Goal: Check status: Check status

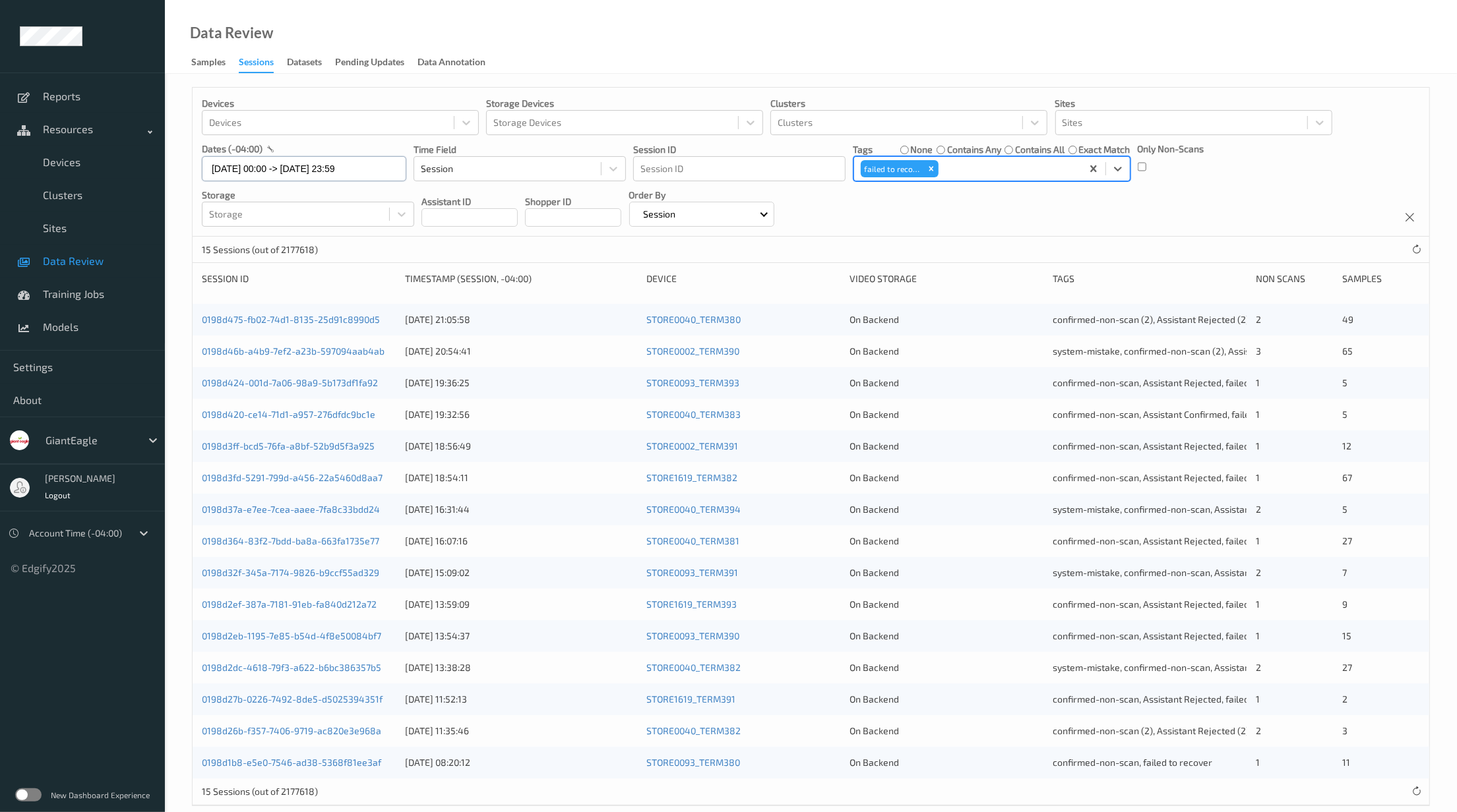
click at [343, 177] on input "22/08/2025 00:00 -> 22/08/2025 23:59" at bounding box center [304, 168] width 204 height 25
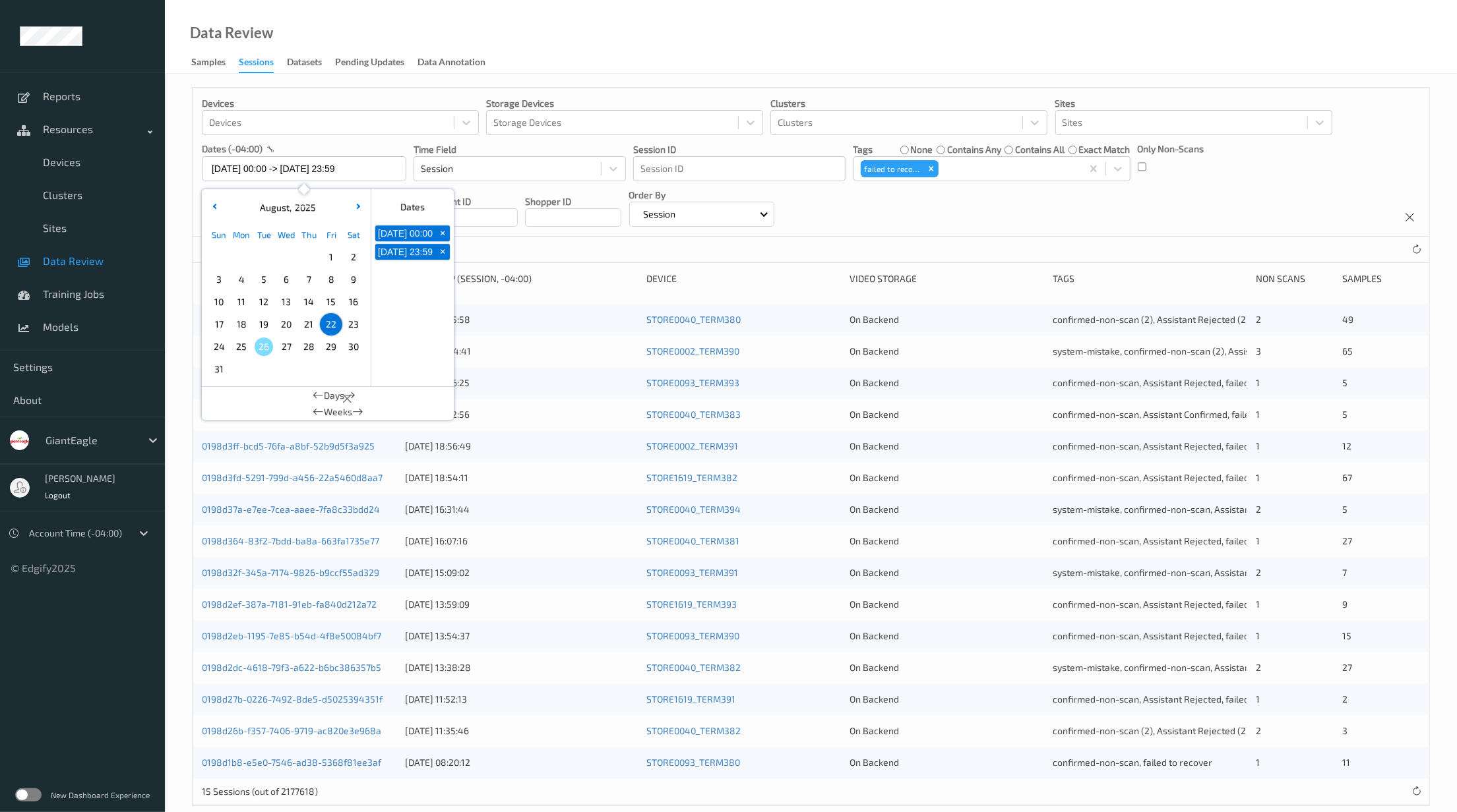
click at [236, 319] on span "18" at bounding box center [242, 324] width 19 height 19
click at [327, 326] on span "22" at bounding box center [331, 324] width 19 height 19
type input "18/08/2025 00:00 -> 22/08/2025 23:59"
click at [695, 49] on div "Data Review Samples Sessions Datasets Pending Updates Data Annotation" at bounding box center [811, 37] width 1292 height 74
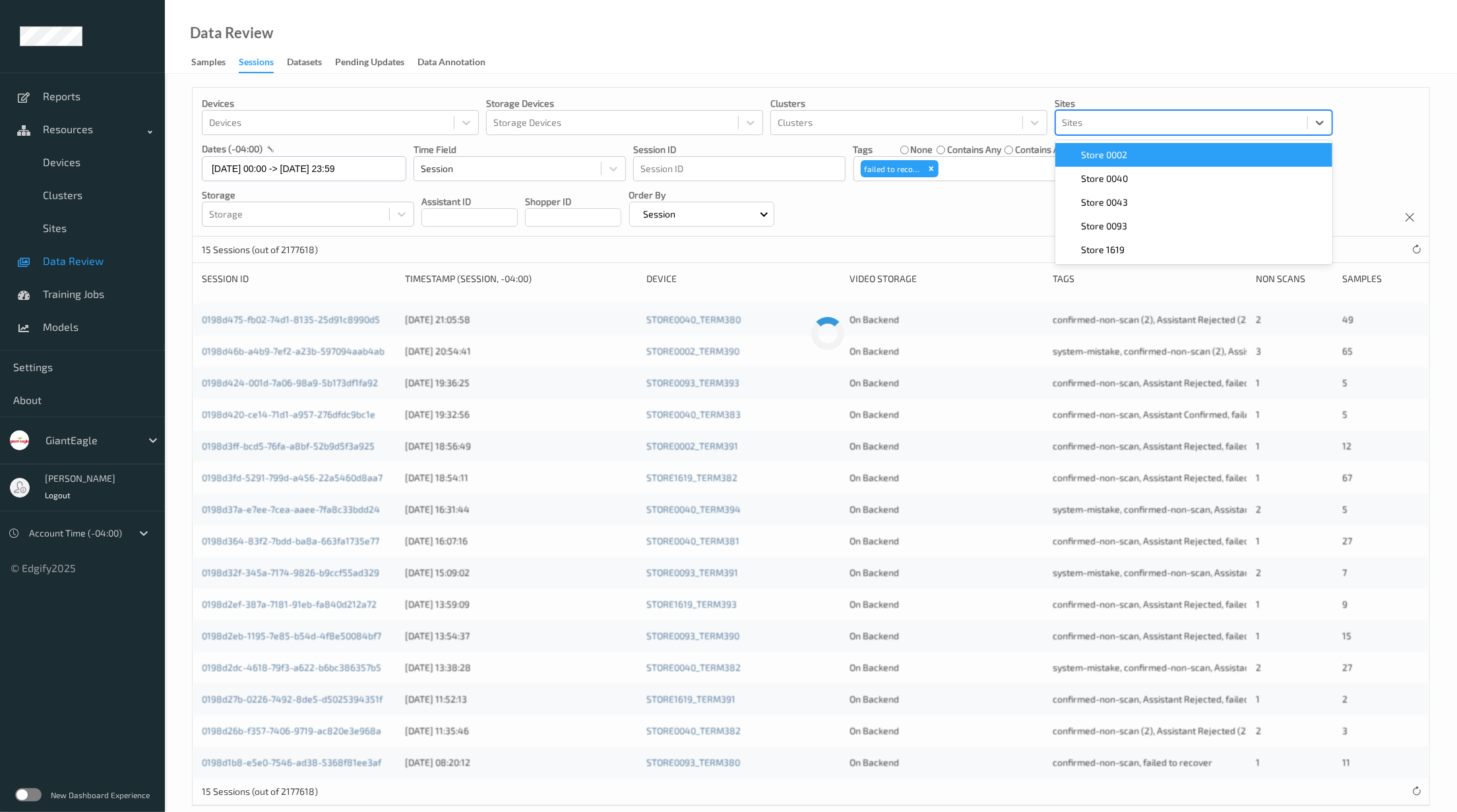
click at [1067, 122] on div at bounding box center [1182, 122] width 238 height 16
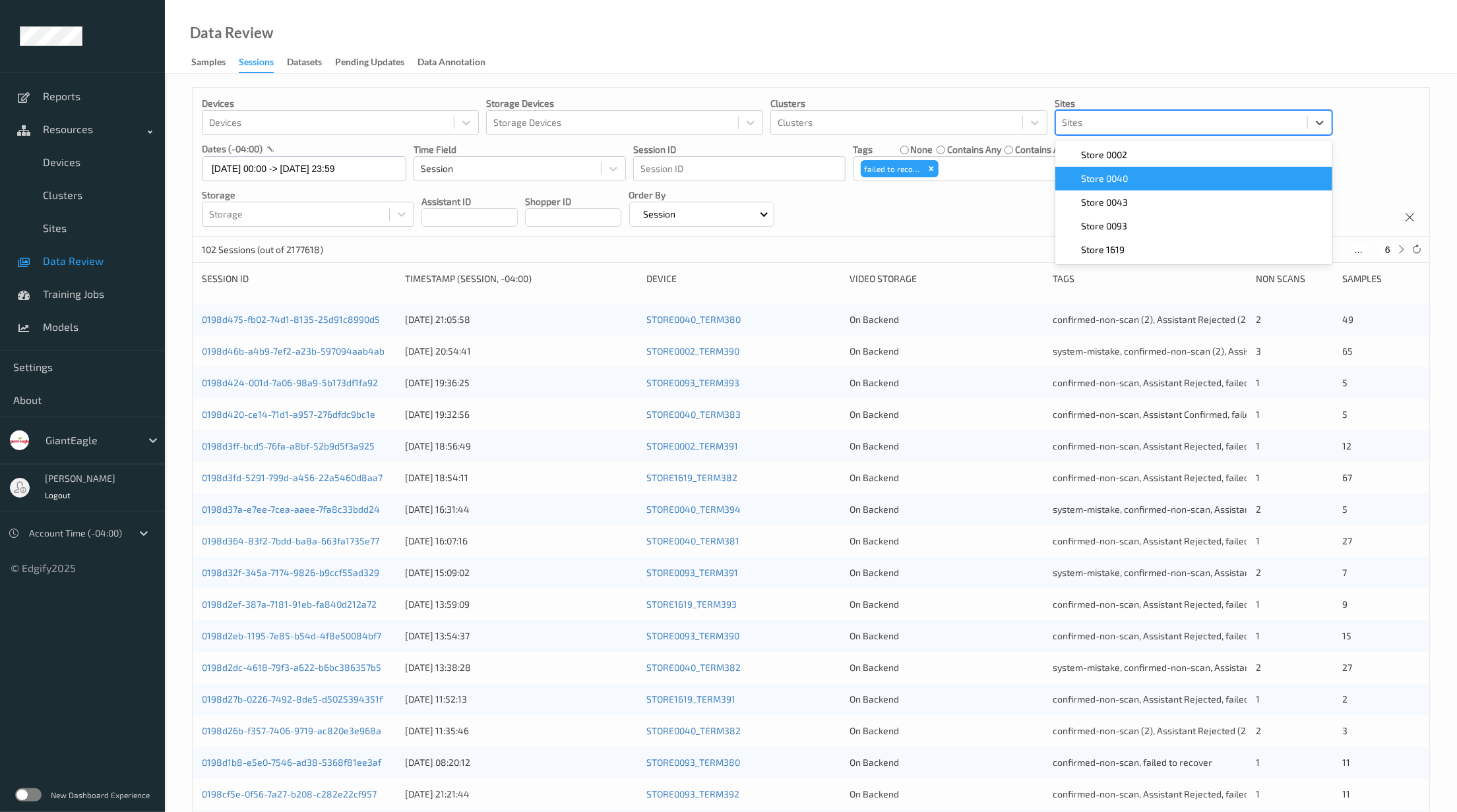
click at [1103, 182] on span "Store 0040" at bounding box center [1105, 179] width 47 height 13
click at [1124, 176] on span "Store 0043" at bounding box center [1105, 179] width 47 height 13
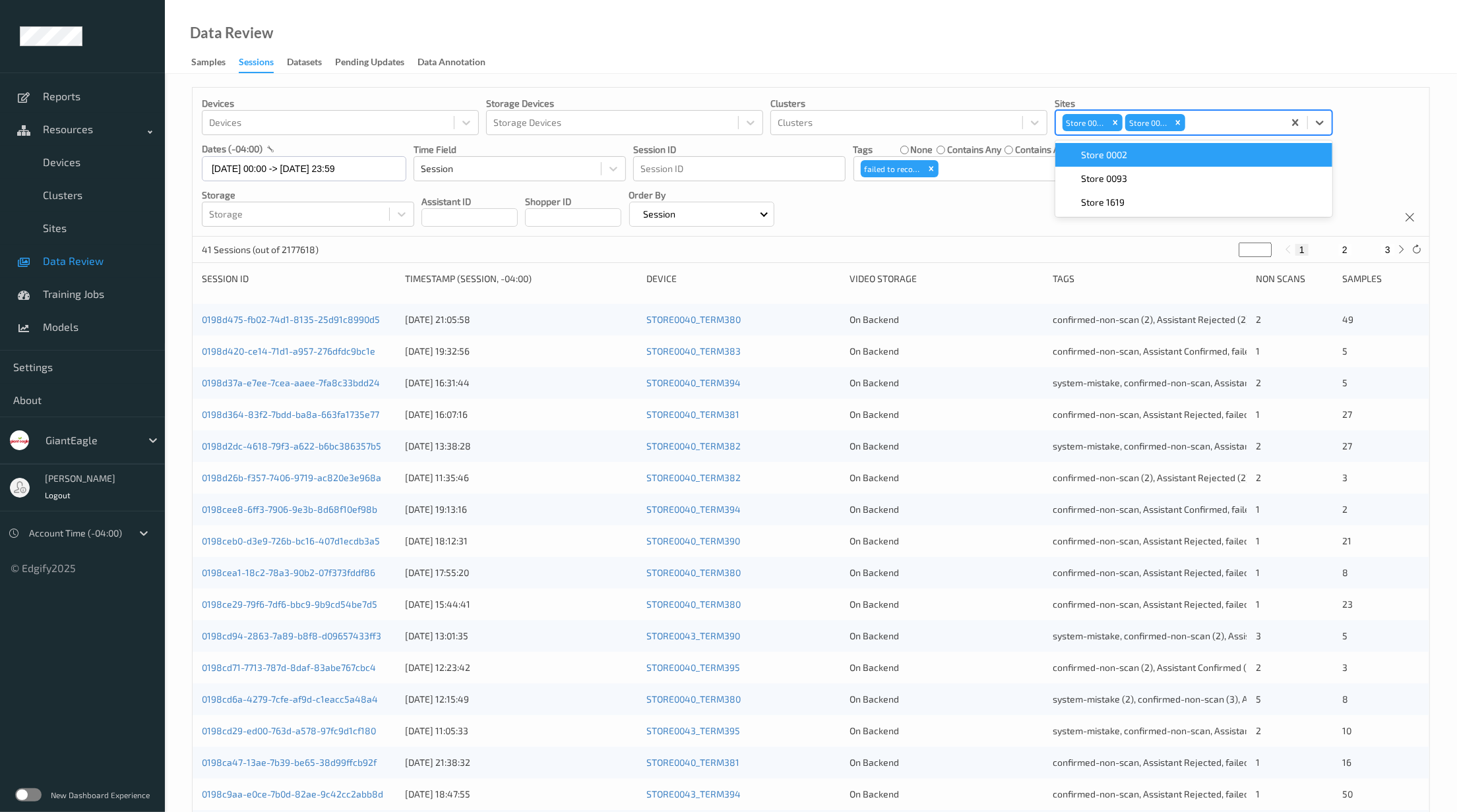
click at [1011, 16] on div "Data Review Samples Sessions Datasets Pending Updates Data Annotation" at bounding box center [811, 37] width 1292 height 74
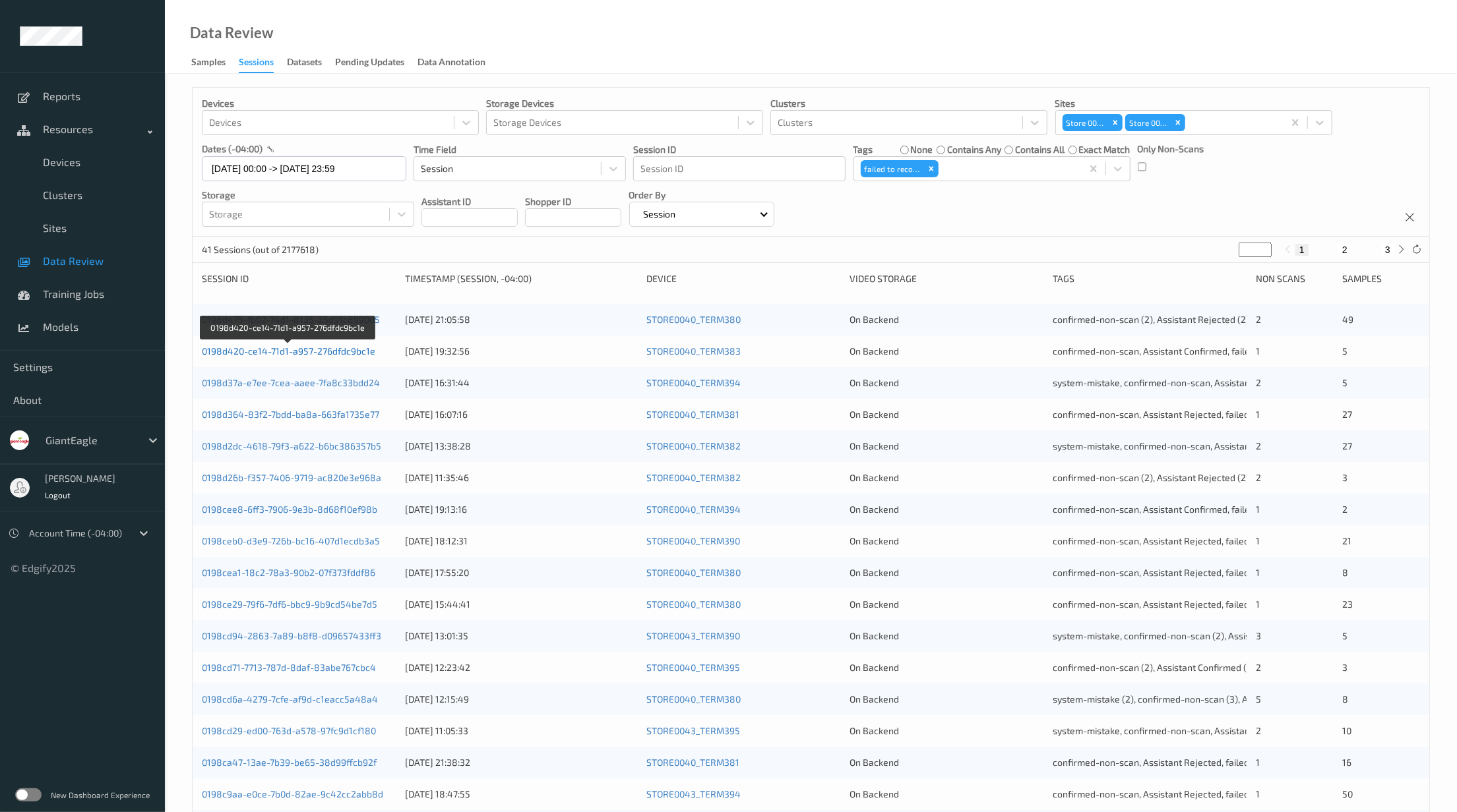
click at [307, 349] on link "0198d420-ce14-71d1-a957-276dfdc9bc1e" at bounding box center [289, 351] width 173 height 11
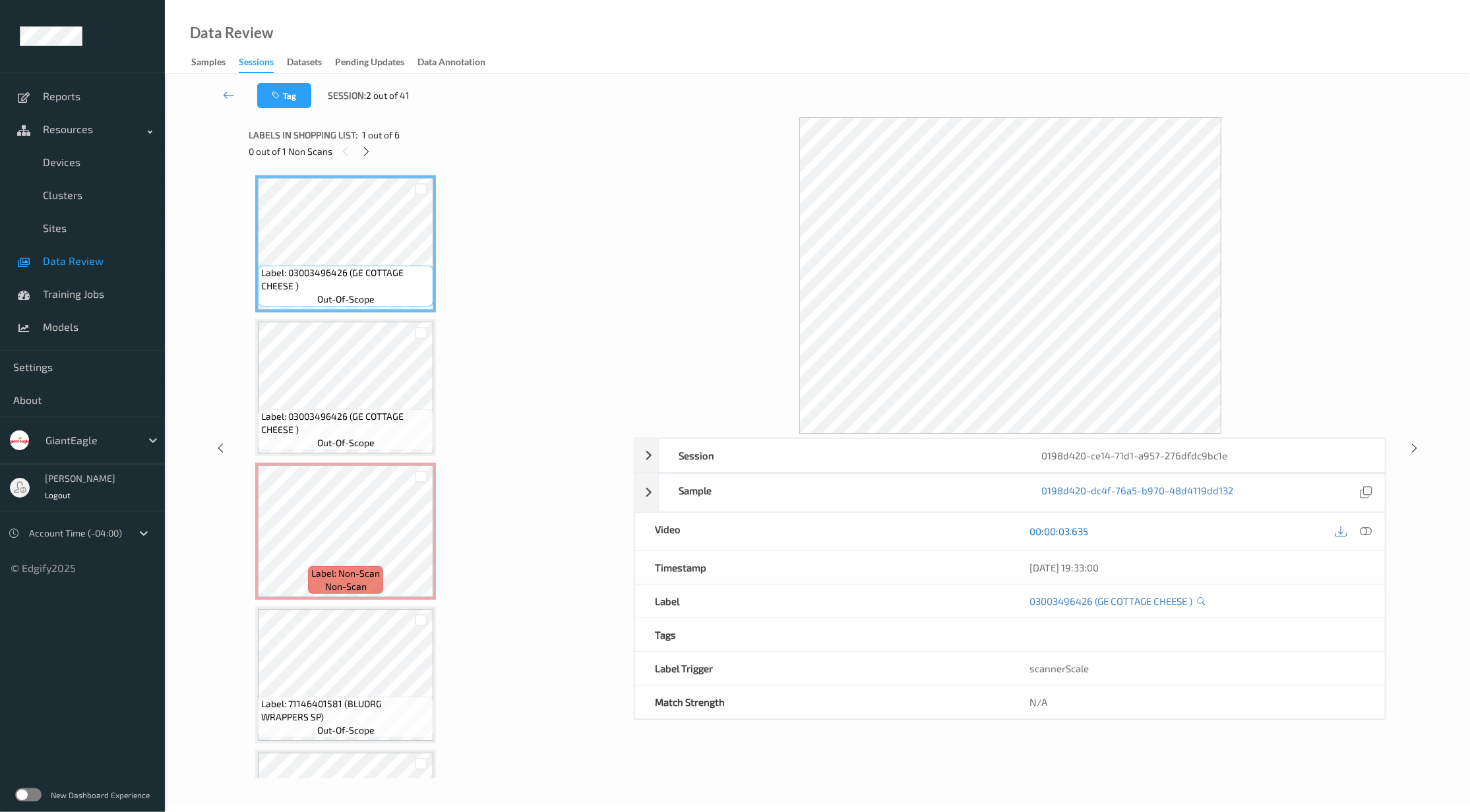
click at [1074, 533] on link "00:00:03.635" at bounding box center [1059, 531] width 59 height 13
click at [1339, 531] on icon at bounding box center [1340, 531] width 12 height 12
click at [1385, 157] on div at bounding box center [1010, 275] width 752 height 317
click at [1370, 491] on icon at bounding box center [1365, 492] width 12 height 12
click at [641, 454] on div "Session 0198d420-ce14-71d1-a957-276dfdc9bc1e" at bounding box center [1010, 456] width 751 height 34
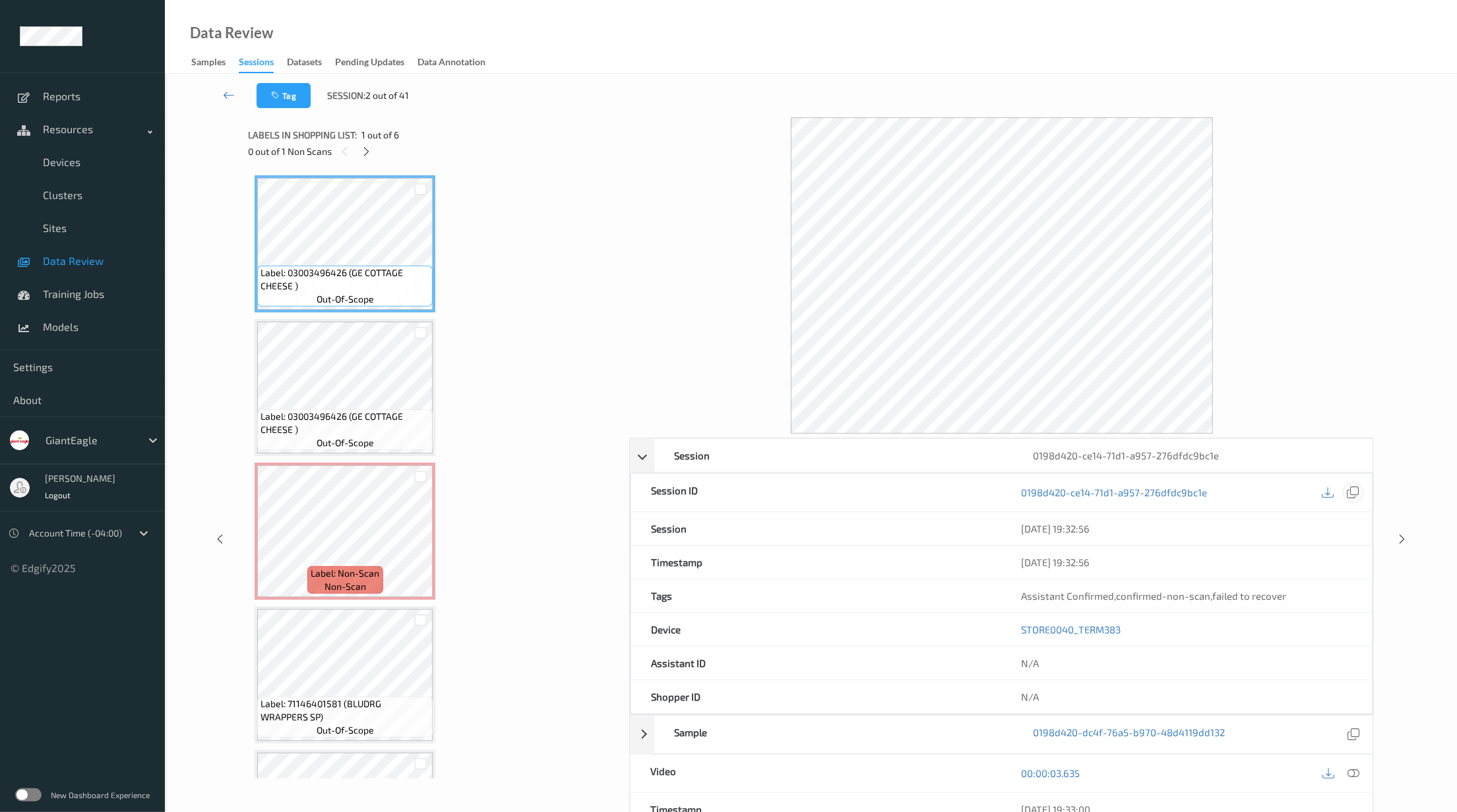
click at [1355, 492] on icon at bounding box center [1352, 492] width 12 height 12
click at [1356, 495] on icon at bounding box center [1352, 492] width 12 height 12
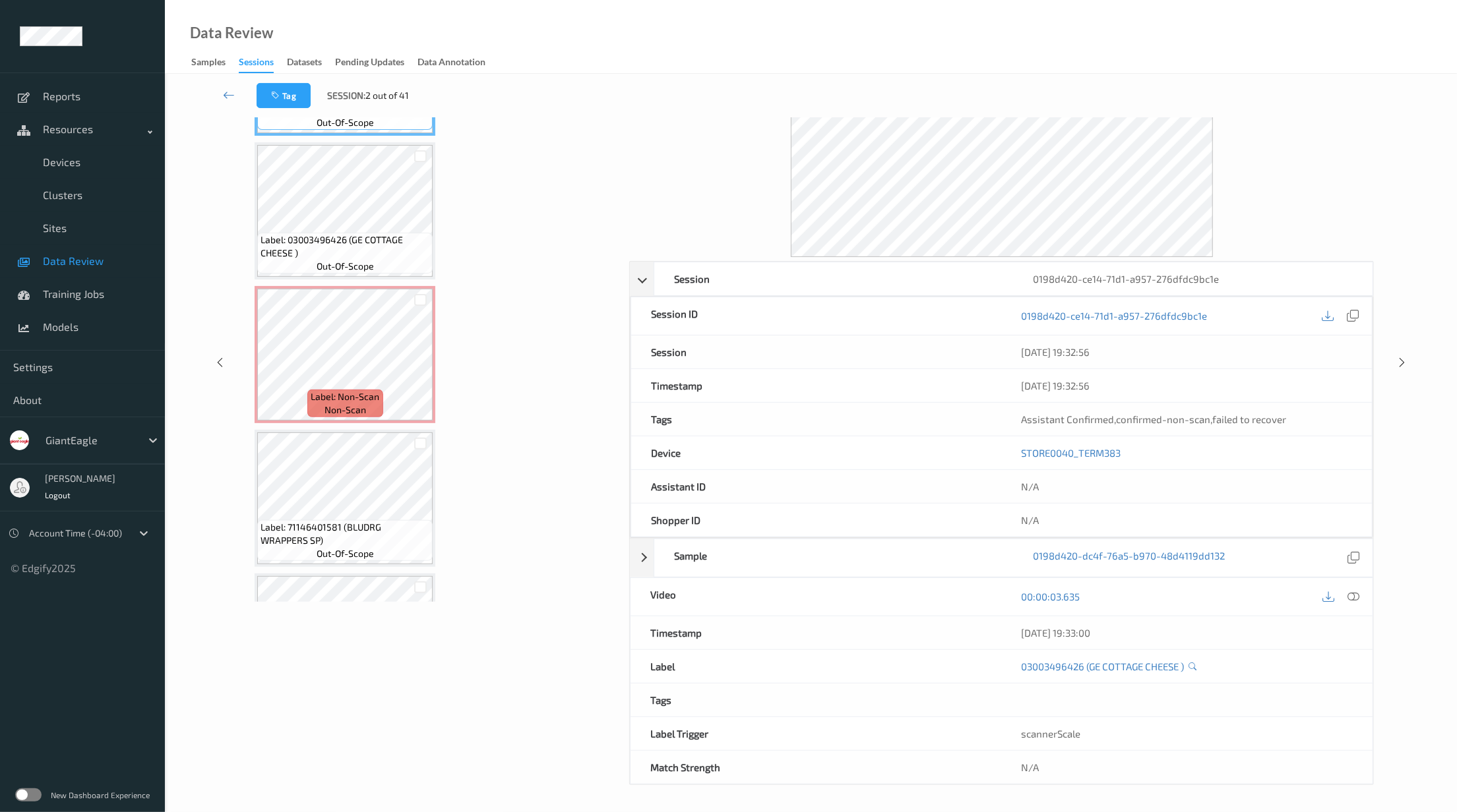
drag, startPoint x: 1145, startPoint y: 629, endPoint x: 1008, endPoint y: 631, distance: 137.0
click at [1008, 631] on div "22/08/2025 19:33:00" at bounding box center [1187, 633] width 371 height 33
copy div "22/08/2025 19:33:00"
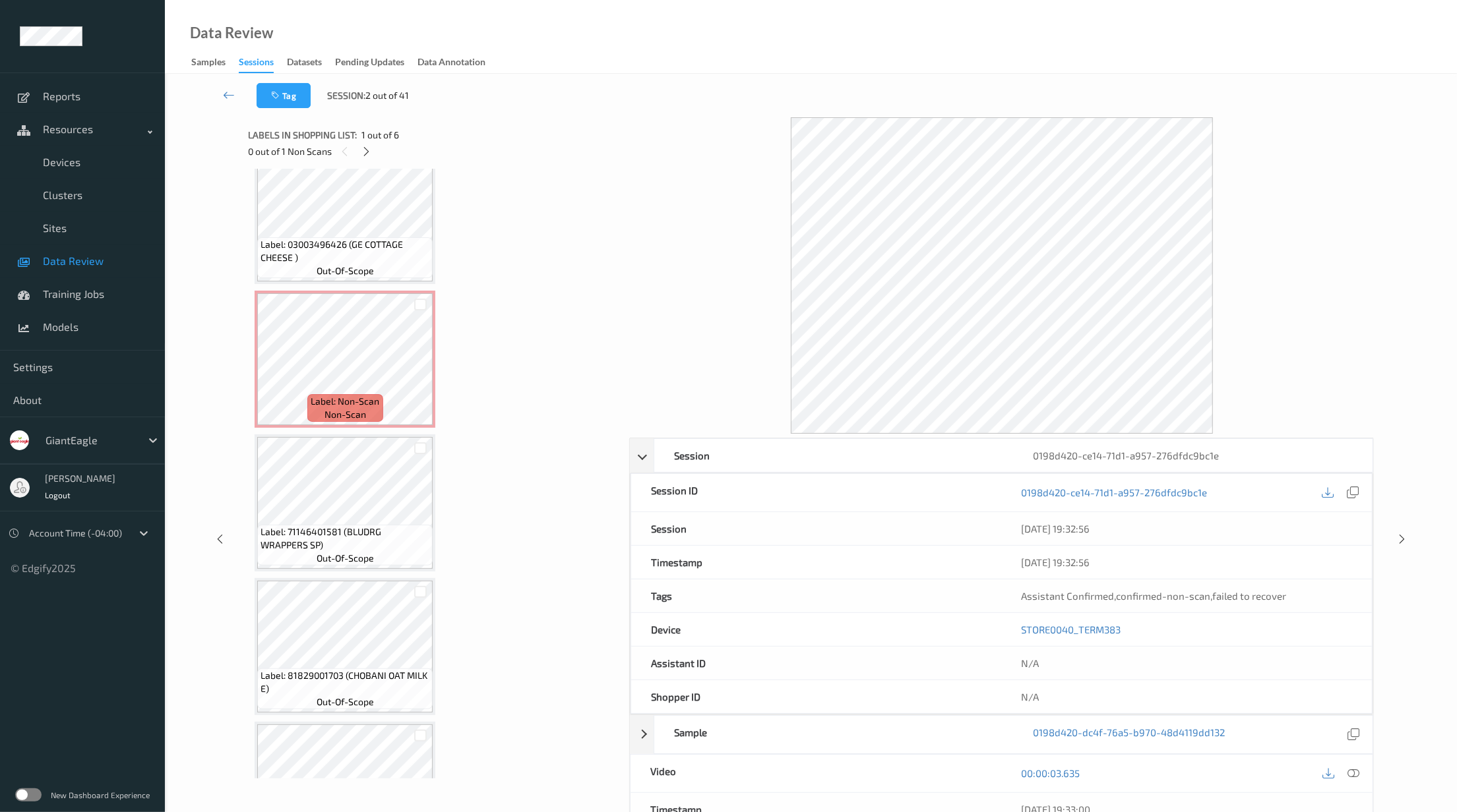
scroll to position [259, 0]
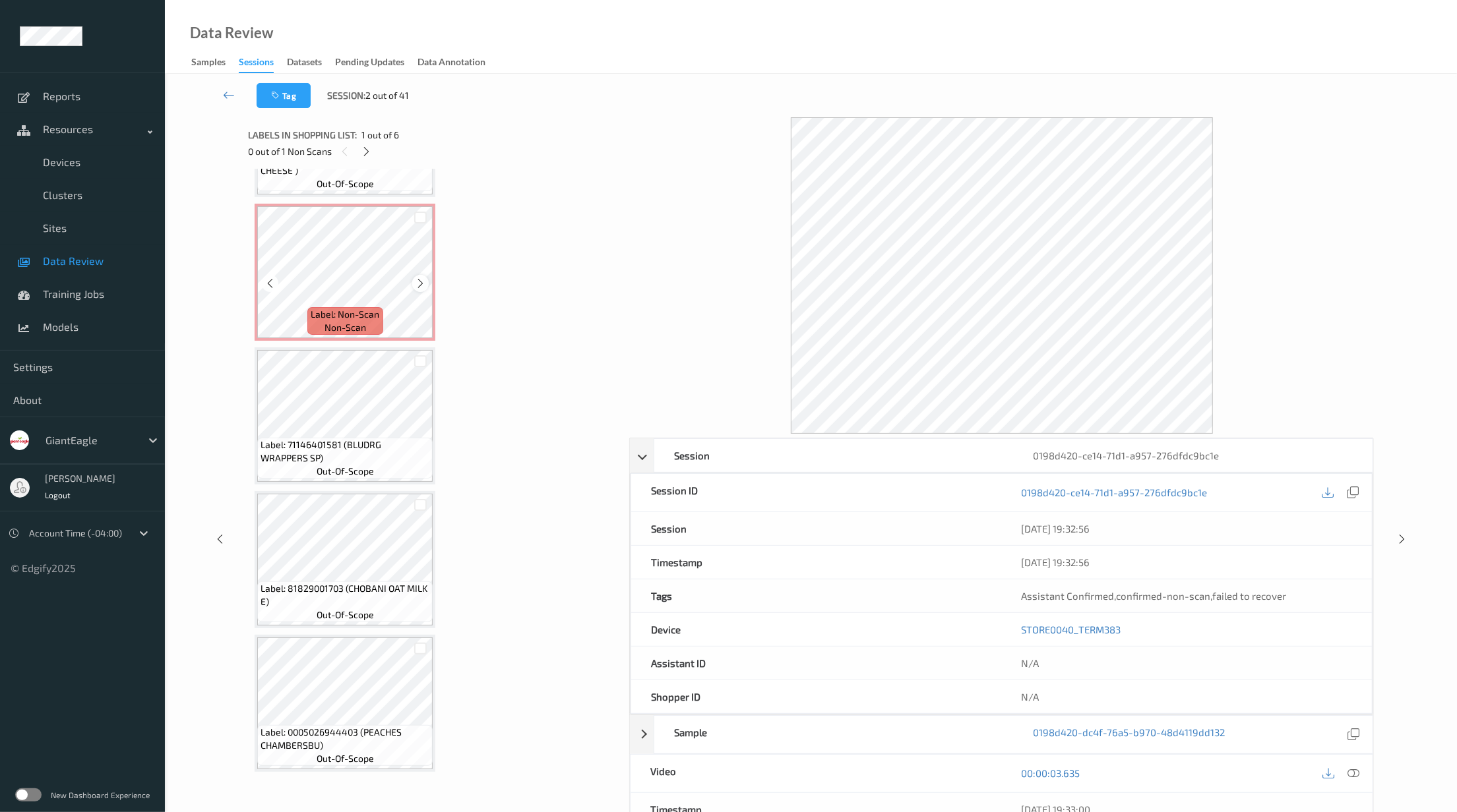
click at [425, 283] on icon at bounding box center [421, 283] width 11 height 12
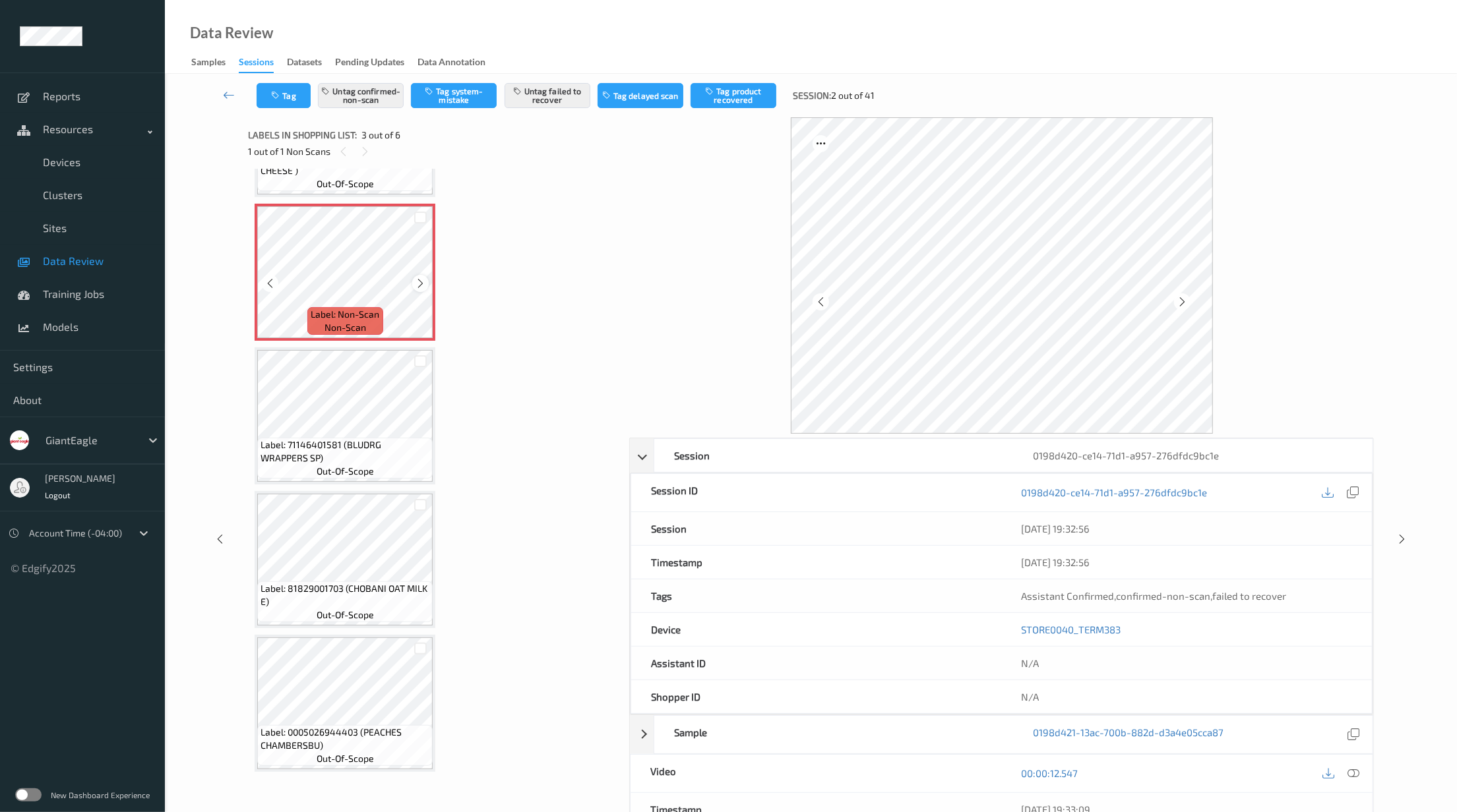
click at [417, 286] on icon at bounding box center [421, 283] width 11 height 12
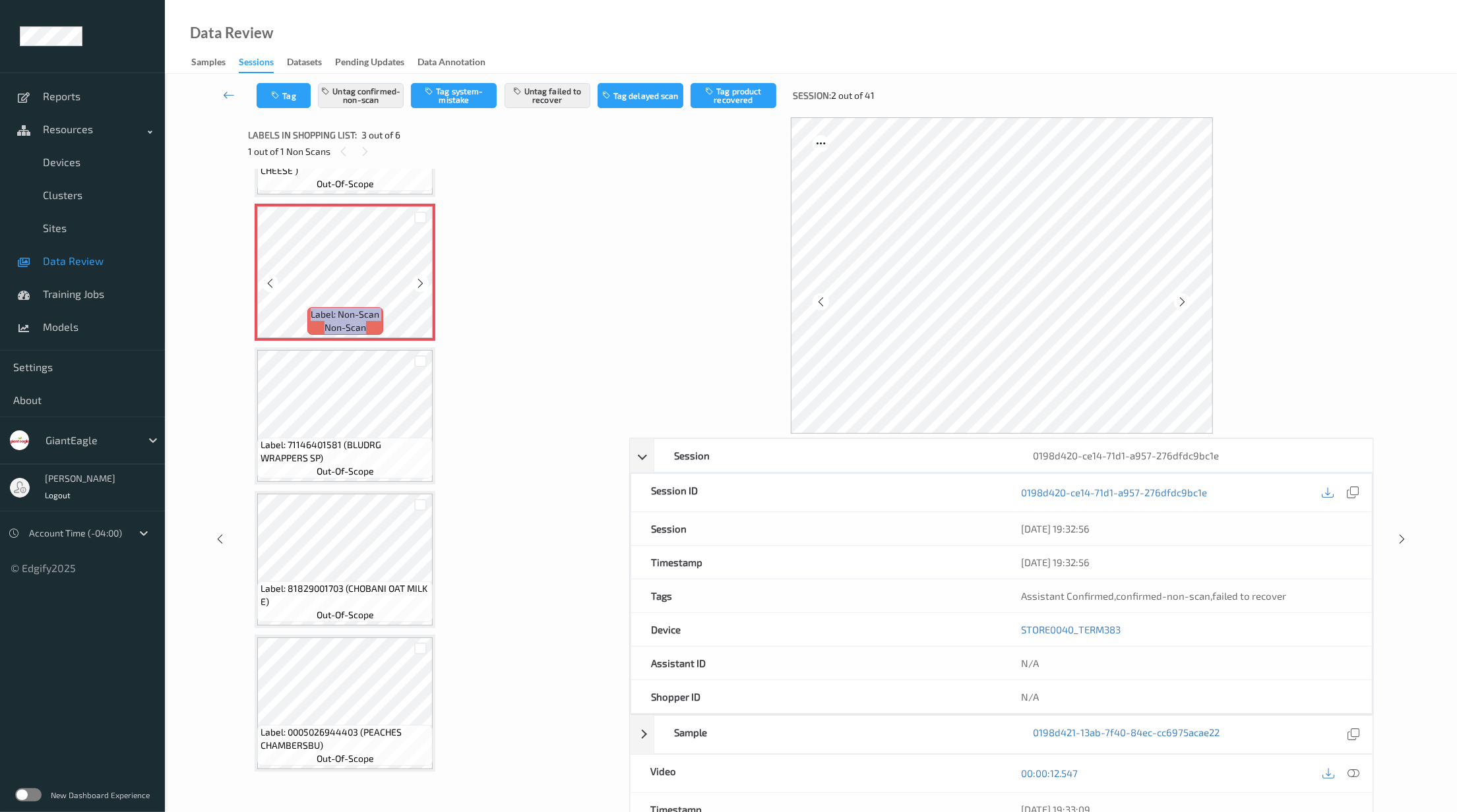
click at [417, 286] on icon at bounding box center [421, 283] width 11 height 12
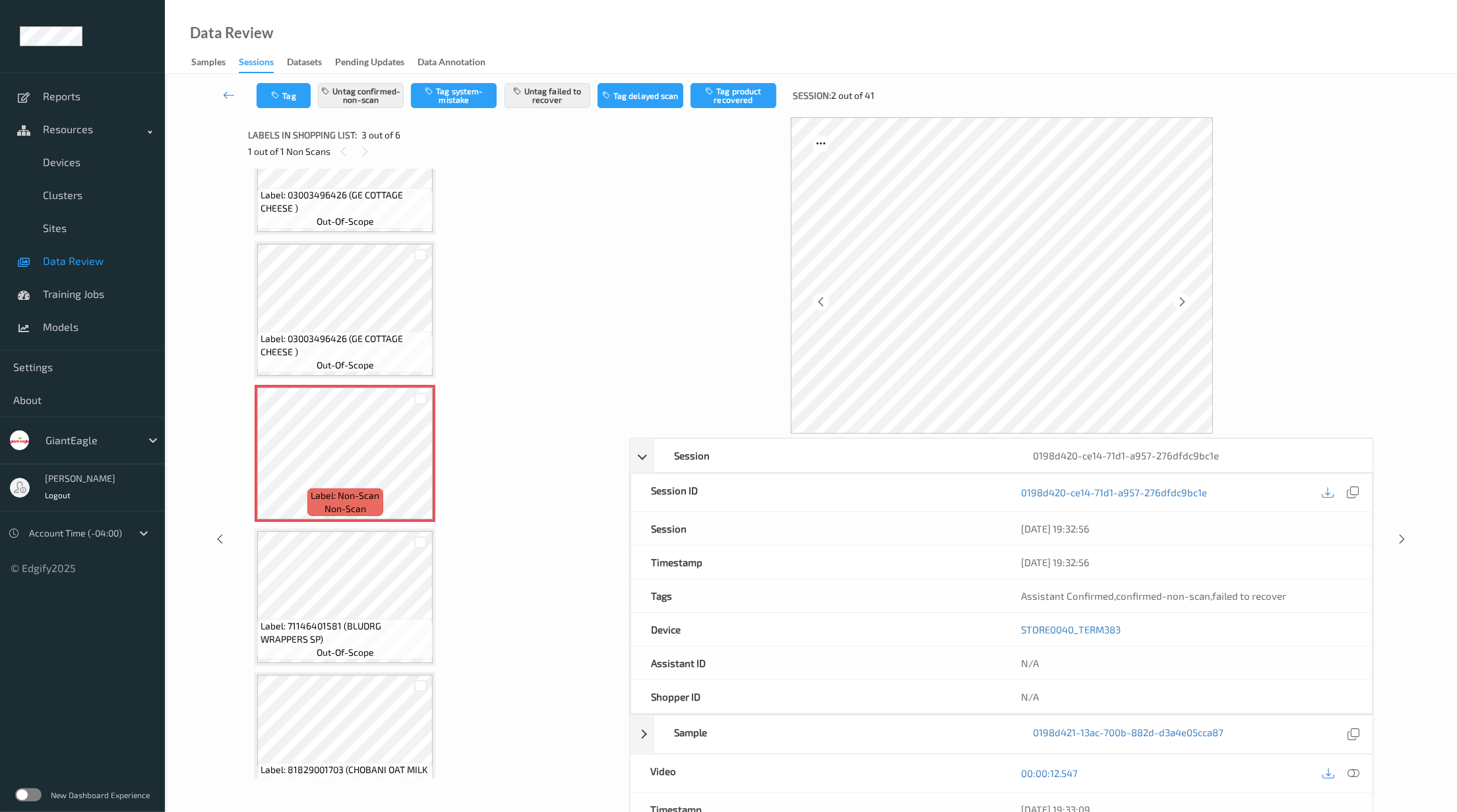
scroll to position [0, 0]
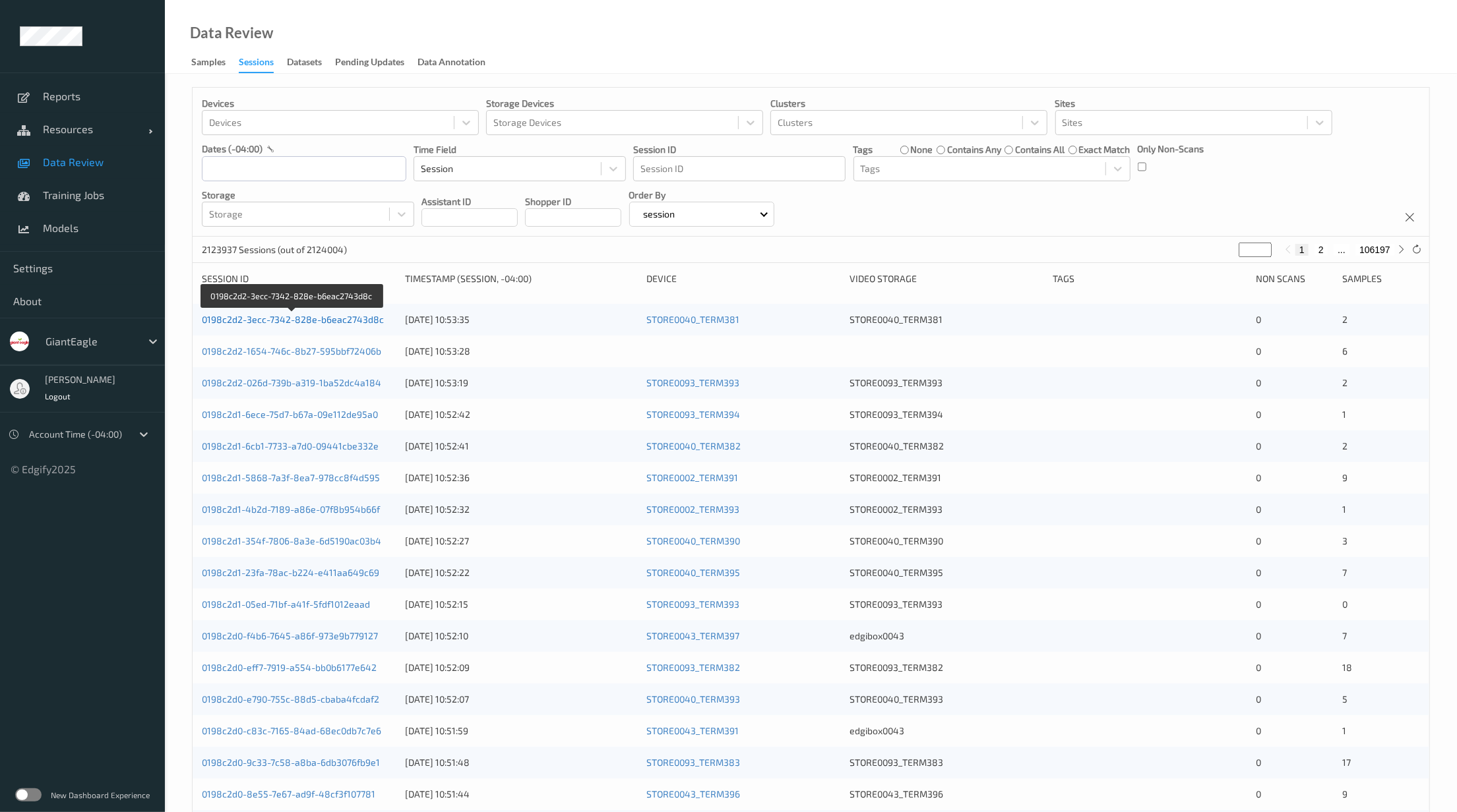
click at [327, 317] on link "0198c2d2-3ecc-7342-828e-b6eac2743d8c" at bounding box center [293, 319] width 182 height 11
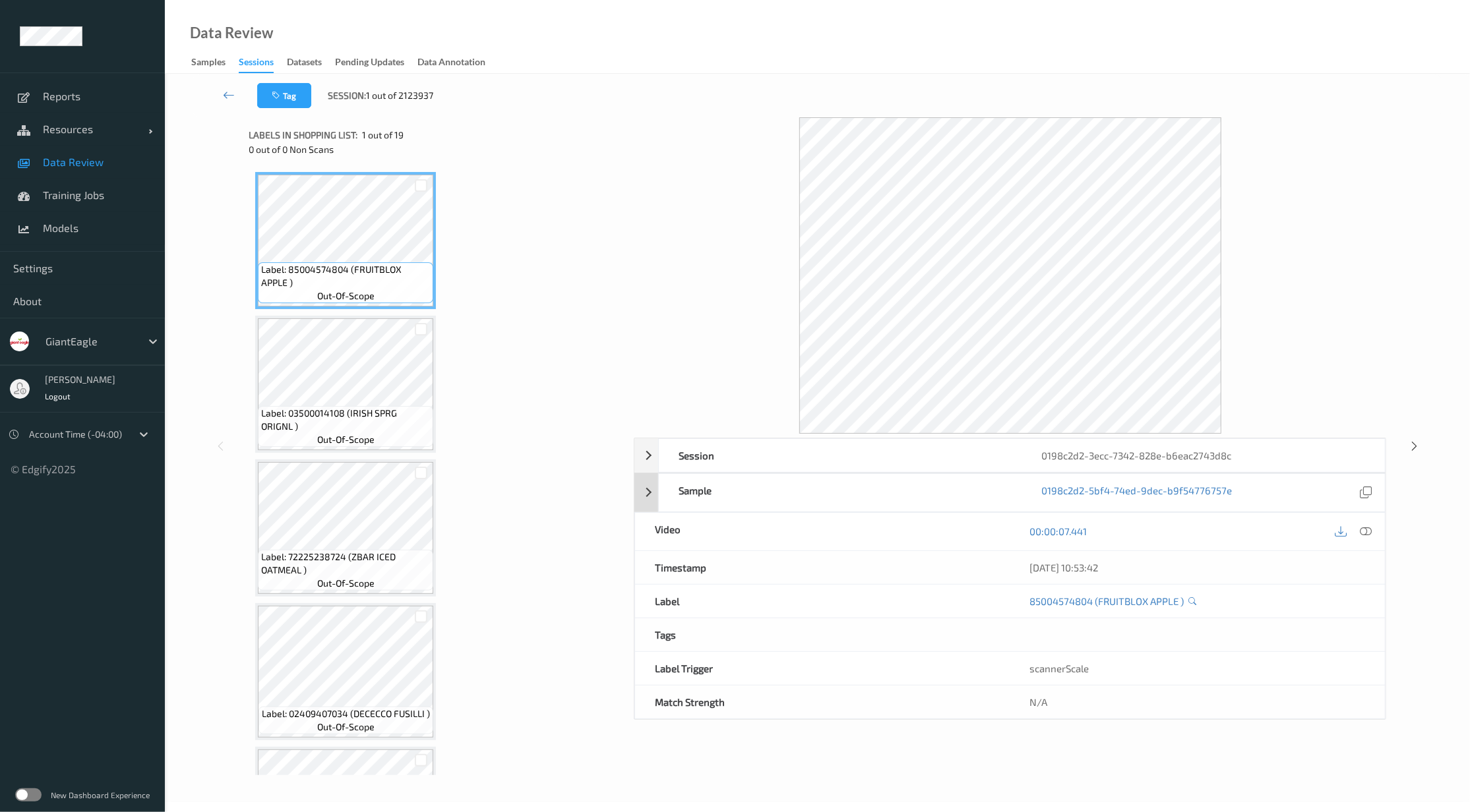
click at [641, 496] on div "Sample 0198c2d2-5bf4-74ed-9dec-b9f54776757e" at bounding box center [1010, 493] width 751 height 39
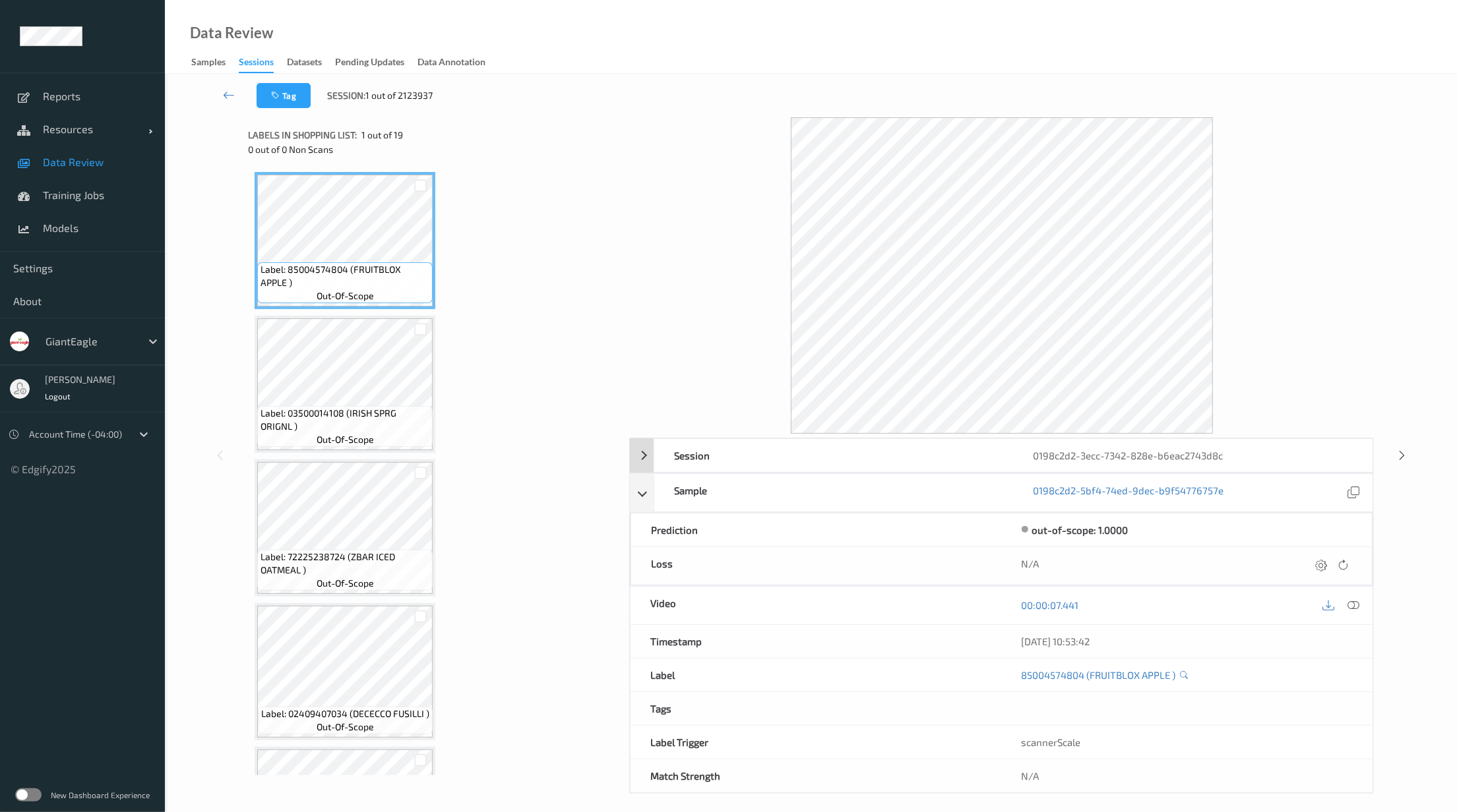
click at [645, 451] on div "Session 0198c2d2-3ecc-7342-828e-b6eac2743d8c" at bounding box center [1001, 456] width 743 height 34
